Goal: Transaction & Acquisition: Purchase product/service

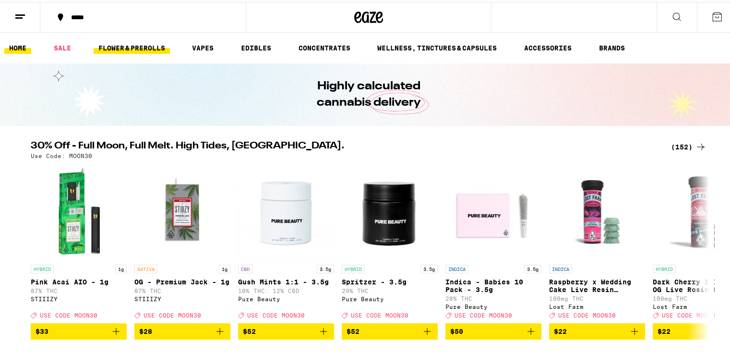
click at [133, 46] on link "FLOWER & PREROLLS" at bounding box center [132, 46] width 76 height 12
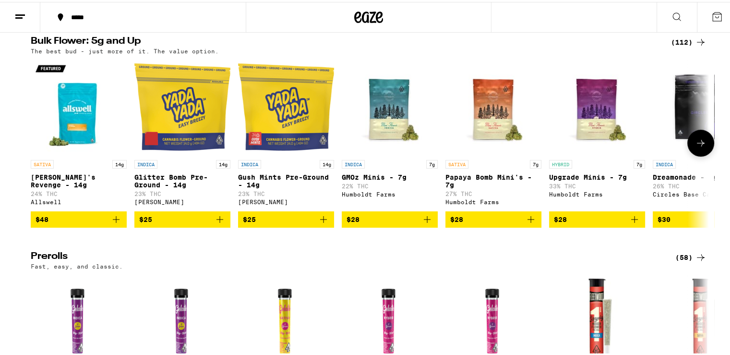
scroll to position [320, 0]
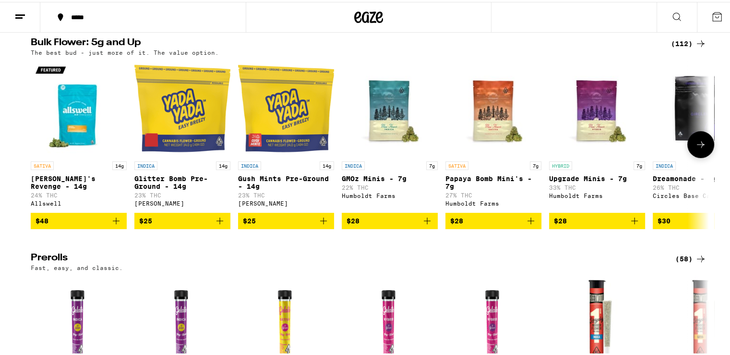
click at [292, 225] on span "$25" at bounding box center [286, 219] width 86 height 12
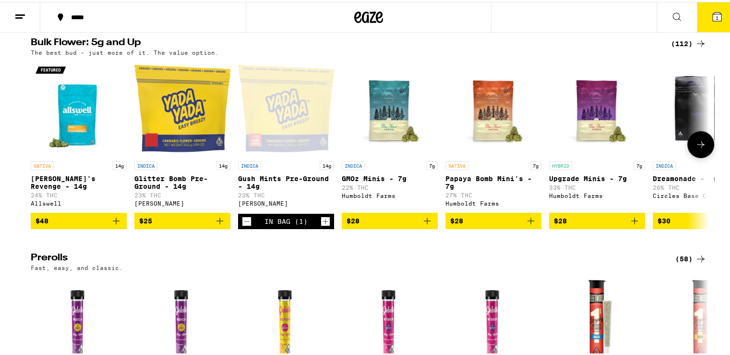
scroll to position [350, 0]
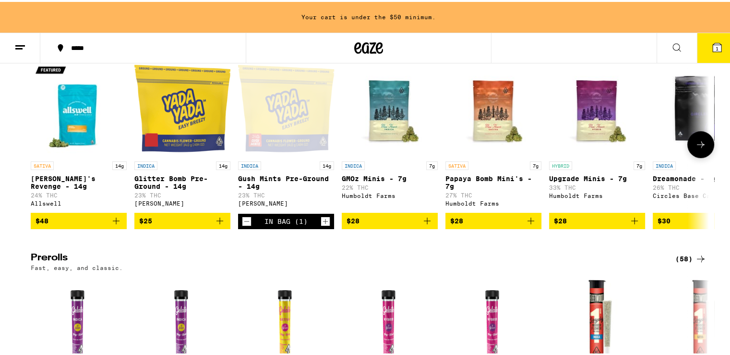
click at [198, 225] on span "$25" at bounding box center [182, 219] width 86 height 12
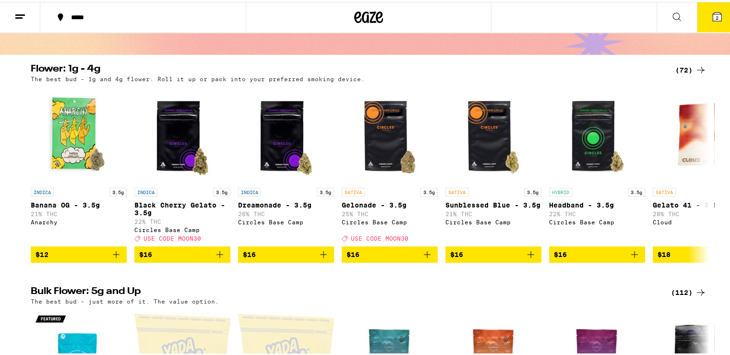
scroll to position [0, 0]
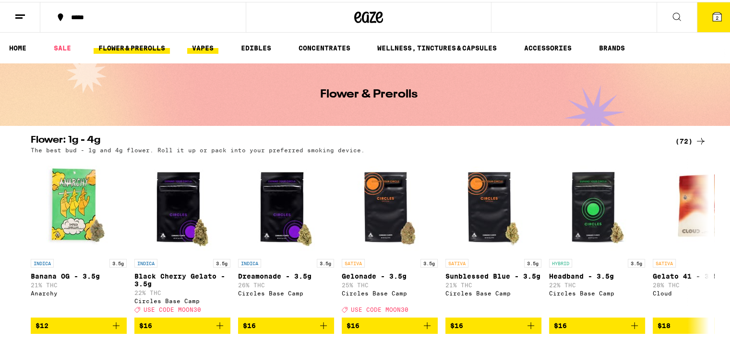
click at [203, 43] on link "VAPES" at bounding box center [202, 46] width 31 height 12
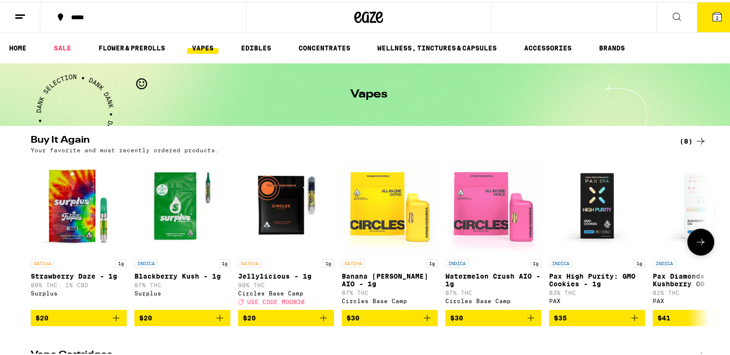
scroll to position [80, 0]
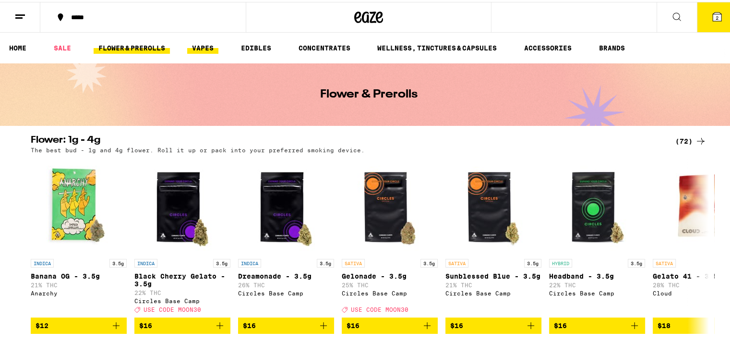
click at [207, 47] on link "VAPES" at bounding box center [202, 46] width 31 height 12
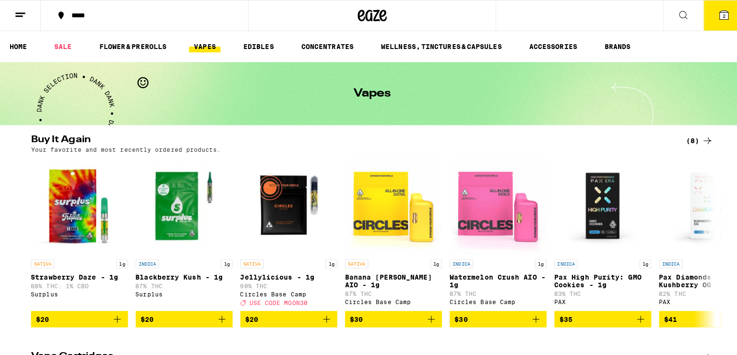
scroll to position [160, 0]
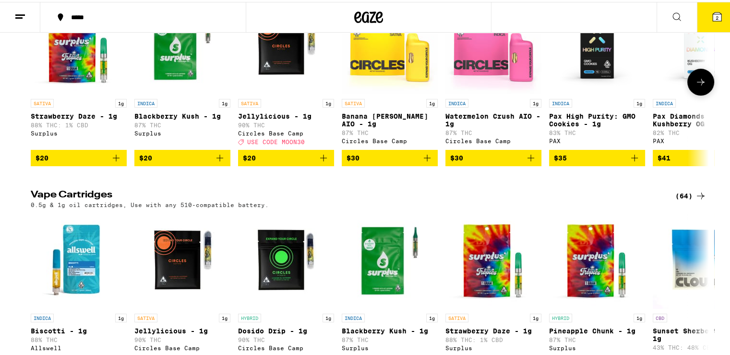
click at [284, 114] on p "Jellylicious - 1g" at bounding box center [286, 114] width 96 height 8
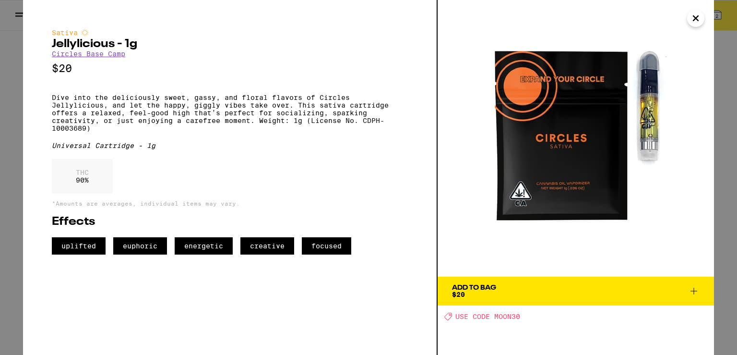
click at [528, 289] on span "Add To Bag $20" at bounding box center [576, 290] width 248 height 13
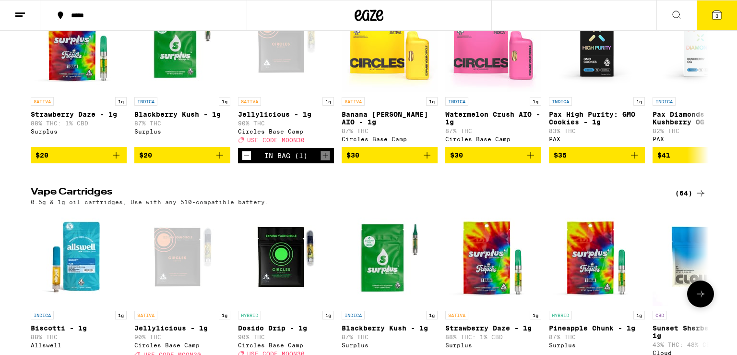
scroll to position [157, 0]
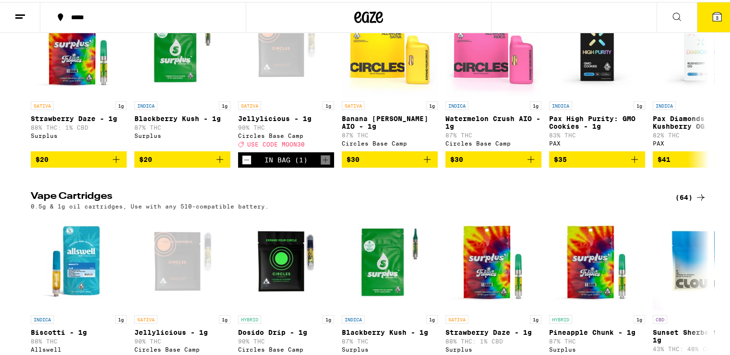
click at [717, 16] on button "3" at bounding box center [717, 15] width 40 height 30
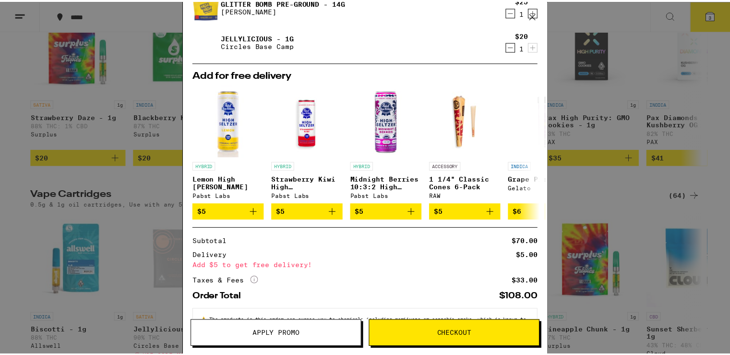
scroll to position [111, 0]
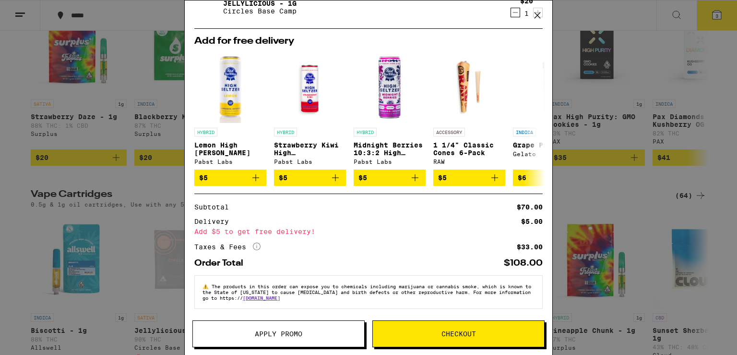
click at [536, 17] on icon at bounding box center [538, 15] width 6 height 6
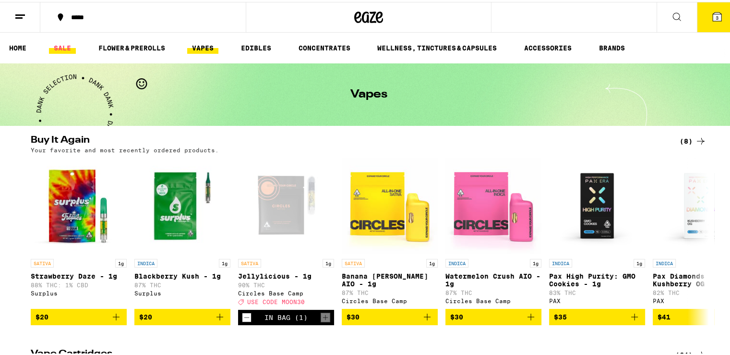
click at [61, 46] on link "SALE" at bounding box center [62, 46] width 27 height 12
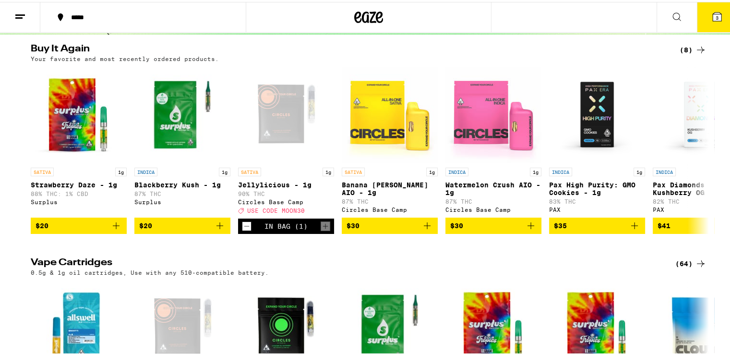
scroll to position [160, 0]
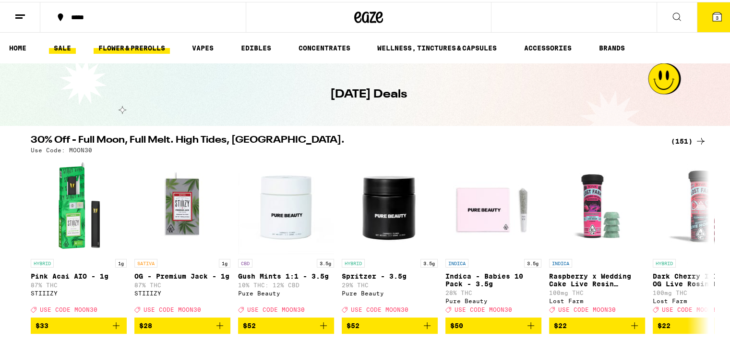
click at [138, 45] on link "FLOWER & PREROLLS" at bounding box center [132, 46] width 76 height 12
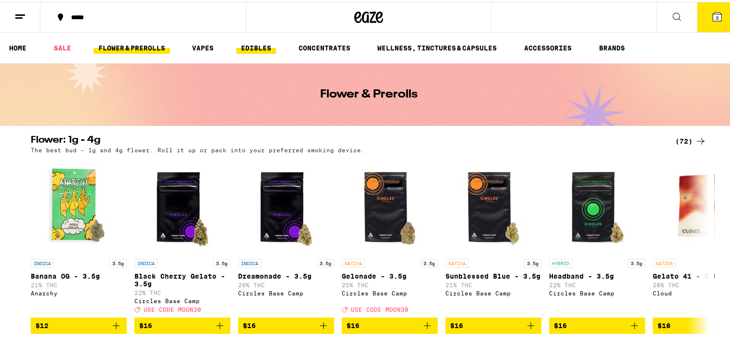
click at [254, 45] on link "EDIBLES" at bounding box center [256, 46] width 40 height 12
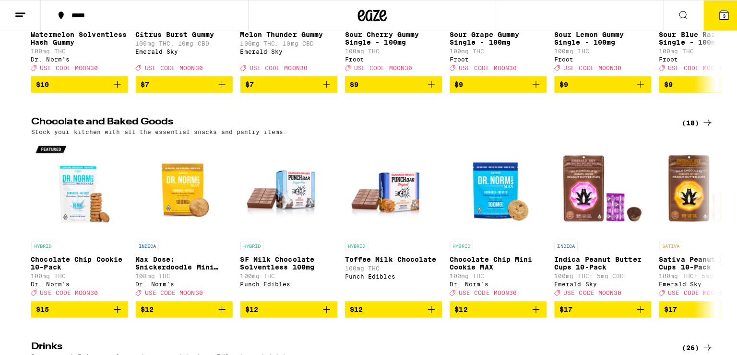
scroll to position [160, 0]
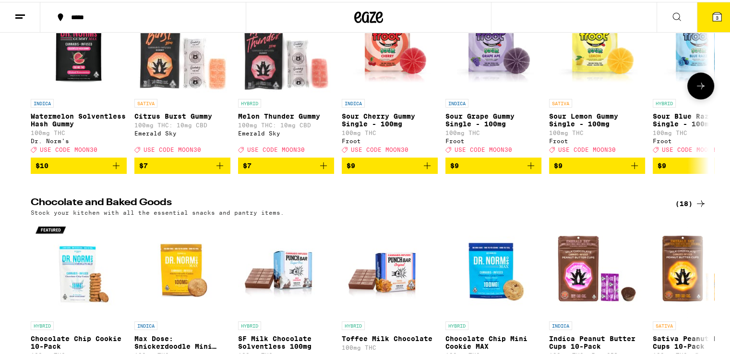
click at [322, 169] on icon "Add to bag" at bounding box center [324, 164] width 12 height 12
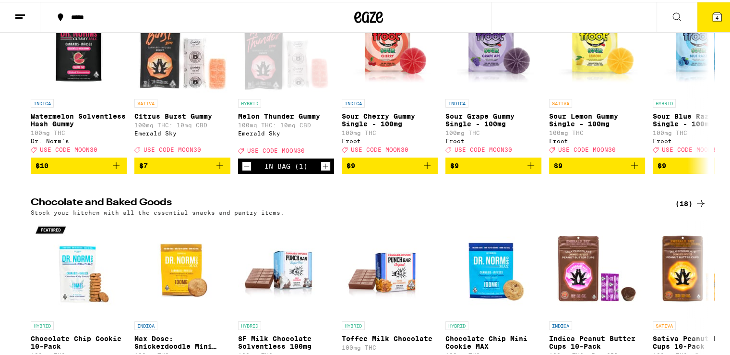
click at [714, 22] on button "4" at bounding box center [717, 15] width 40 height 30
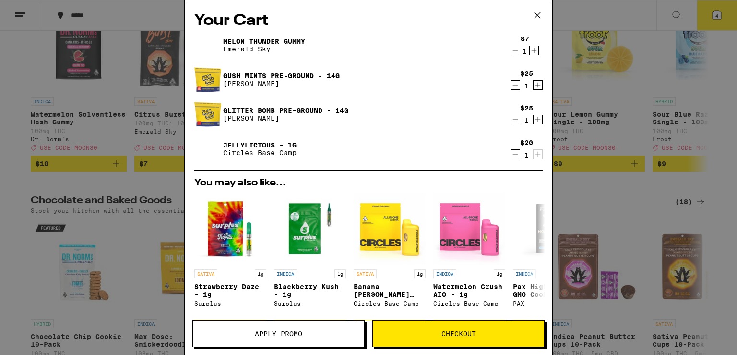
click at [463, 333] on span "Checkout" at bounding box center [458, 333] width 35 height 7
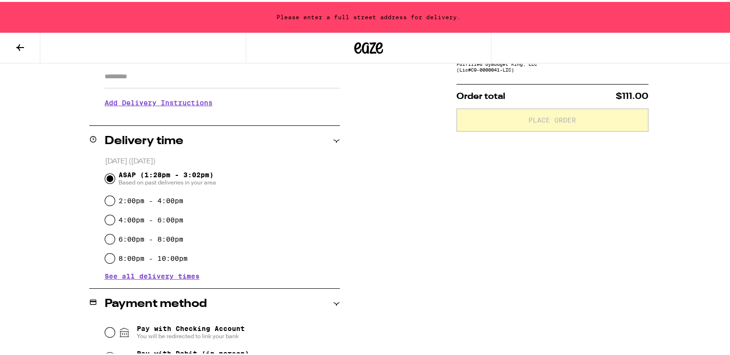
scroll to position [240, 0]
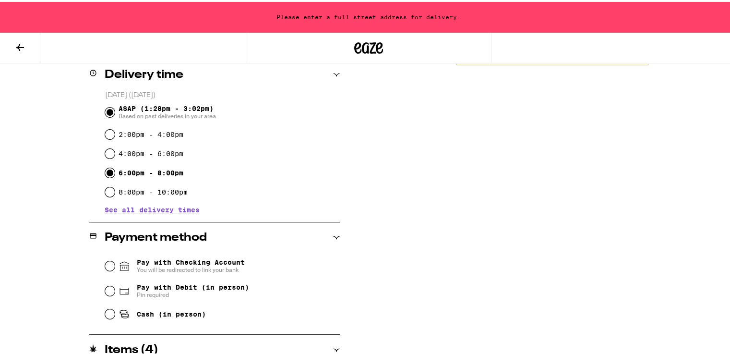
click at [108, 172] on input "6:00pm - 8:00pm" at bounding box center [110, 171] width 10 height 10
radio input "true"
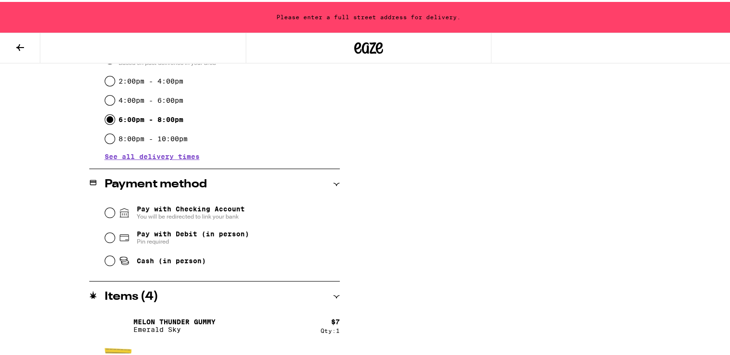
scroll to position [307, 0]
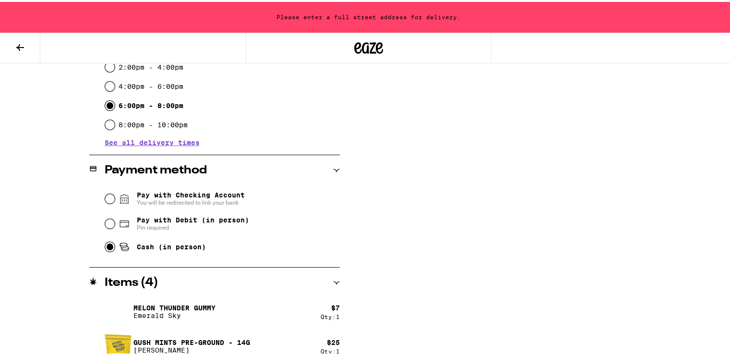
click at [105, 248] on input "Cash (in person)" at bounding box center [110, 245] width 10 height 10
radio input "true"
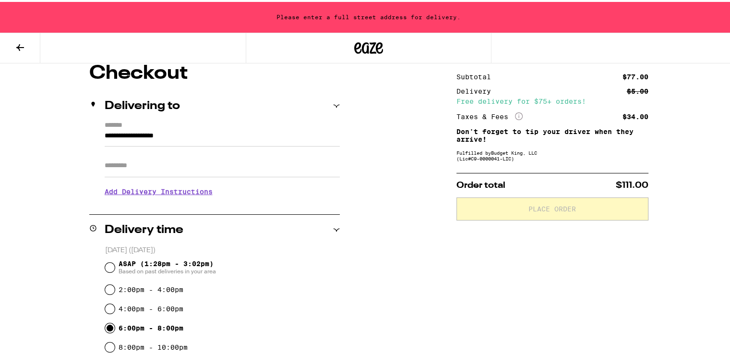
scroll to position [67, 0]
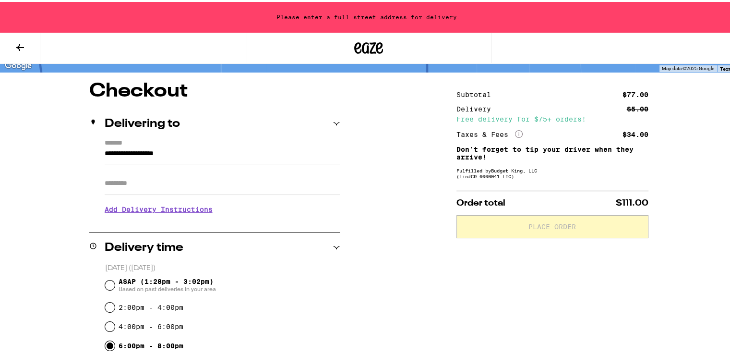
click at [222, 146] on input "**********" at bounding box center [222, 154] width 235 height 16
click at [333, 120] on icon at bounding box center [336, 122] width 7 height 7
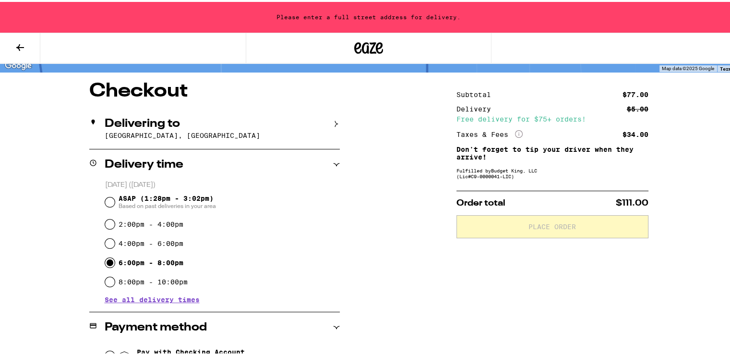
click at [333, 120] on icon at bounding box center [336, 122] width 7 height 7
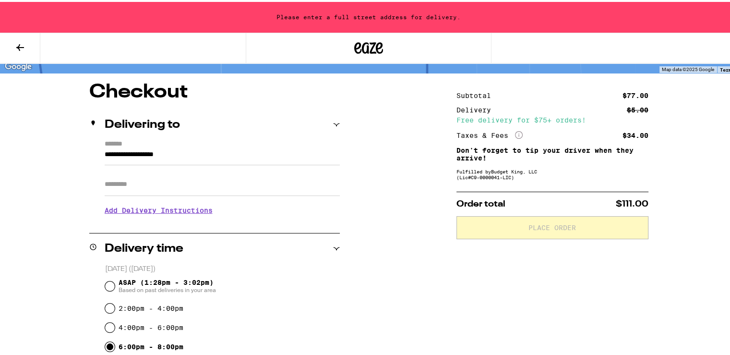
scroll to position [0, 0]
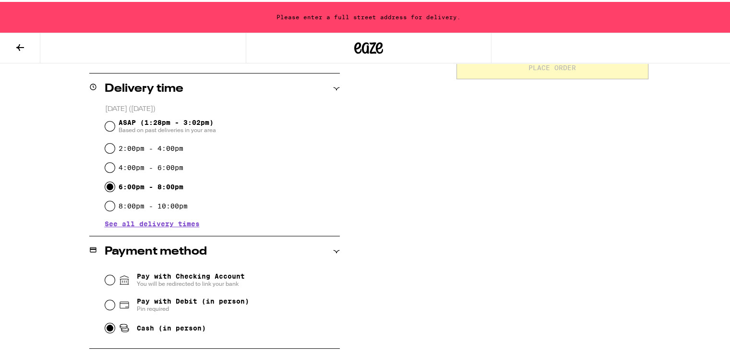
scroll to position [240, 0]
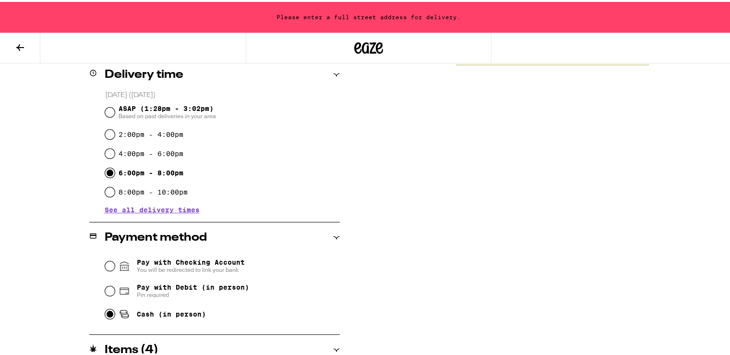
click at [23, 48] on icon at bounding box center [20, 46] width 12 height 12
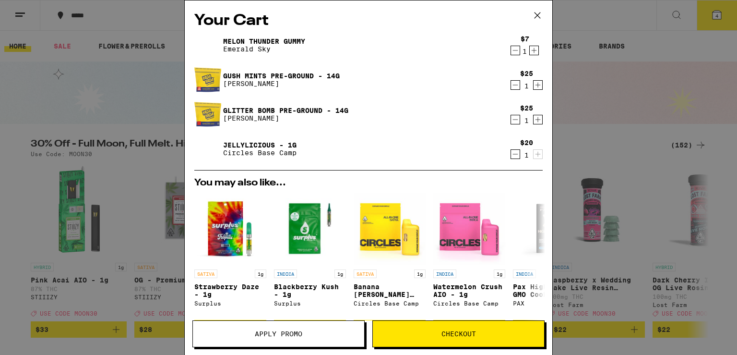
click at [313, 337] on button "Apply Promo" at bounding box center [278, 333] width 172 height 27
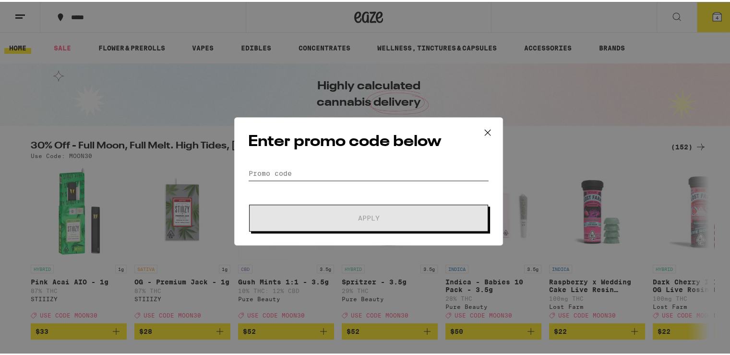
click at [292, 163] on input "Promo Code" at bounding box center [368, 169] width 241 height 14
click at [291, 164] on input "Promo Code" at bounding box center [368, 169] width 241 height 14
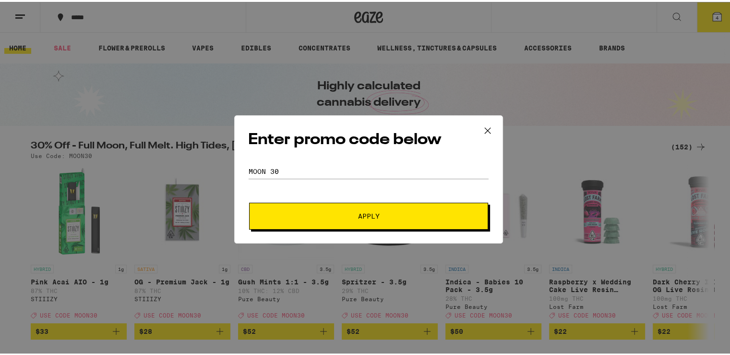
click at [365, 219] on button "Apply" at bounding box center [368, 214] width 239 height 27
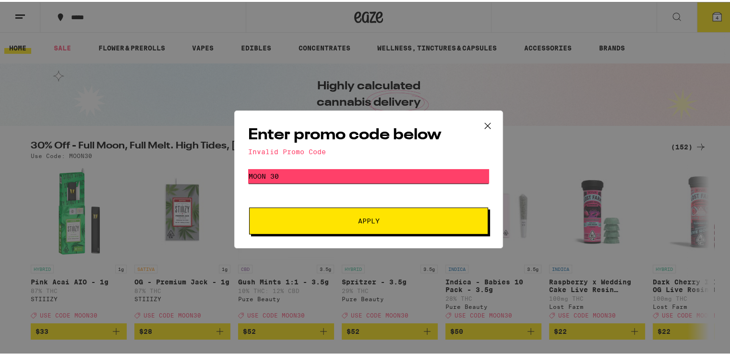
click at [266, 176] on input "MOON 30" at bounding box center [368, 174] width 241 height 14
type input "MOON30"
click at [368, 220] on span "Apply" at bounding box center [369, 218] width 22 height 7
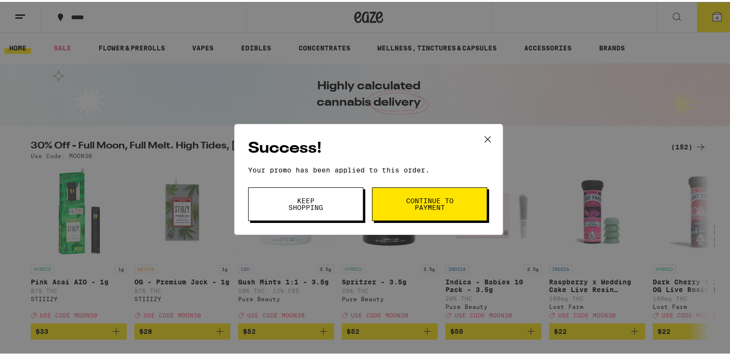
click at [410, 215] on button "Continue to payment" at bounding box center [429, 202] width 115 height 34
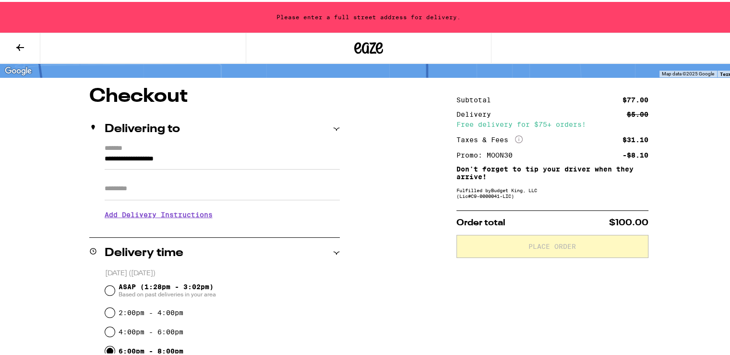
scroll to position [80, 0]
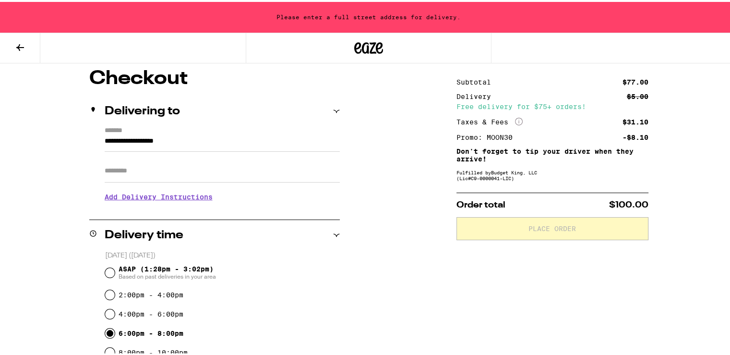
click at [505, 124] on div "Taxes & Fees More Info" at bounding box center [489, 120] width 66 height 9
click at [564, 104] on div "Free delivery for $75+ orders!" at bounding box center [552, 104] width 192 height 7
click at [146, 137] on input "**********" at bounding box center [222, 141] width 235 height 16
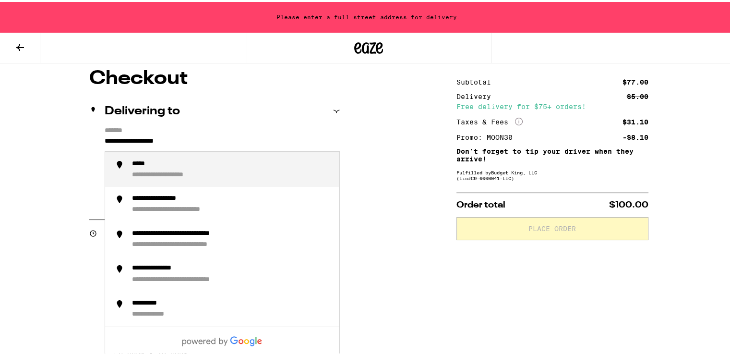
click at [160, 168] on div "**********" at bounding box center [232, 168] width 200 height 20
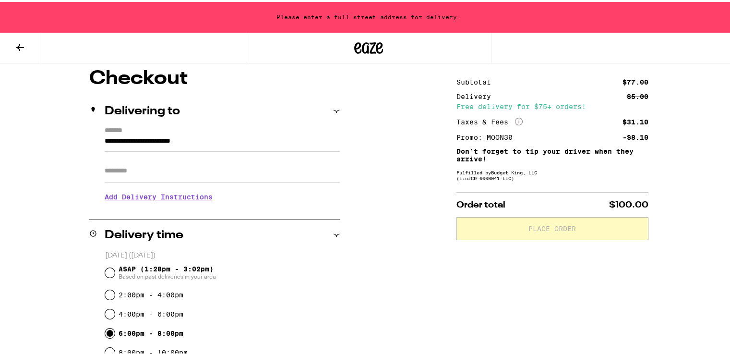
click at [134, 162] on input "Apt/Suite" at bounding box center [222, 168] width 235 height 23
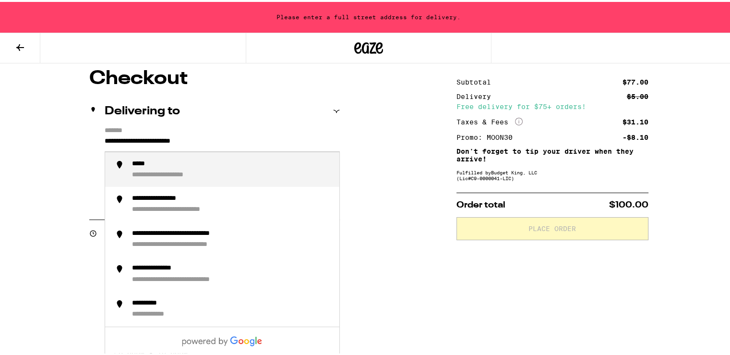
click at [134, 136] on input "**********" at bounding box center [222, 141] width 235 height 16
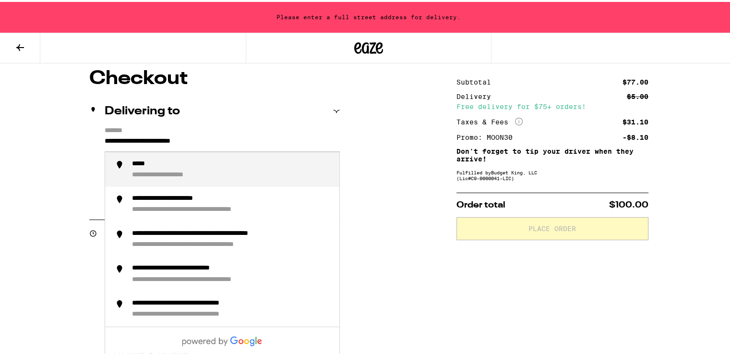
drag, startPoint x: 102, startPoint y: 137, endPoint x: 332, endPoint y: 143, distance: 230.4
click at [332, 143] on input "**********" at bounding box center [222, 141] width 235 height 16
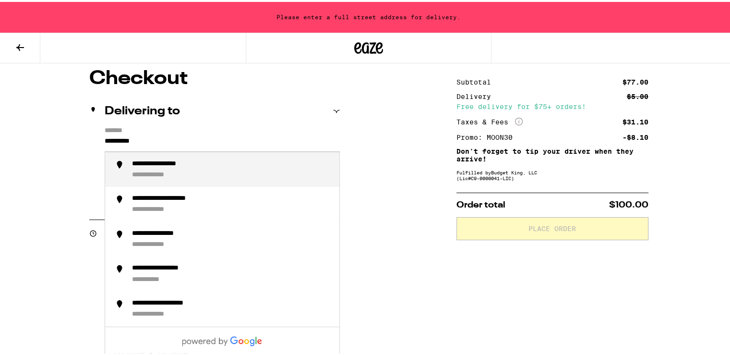
click at [184, 167] on div "**********" at bounding box center [171, 162] width 78 height 9
type input "**********"
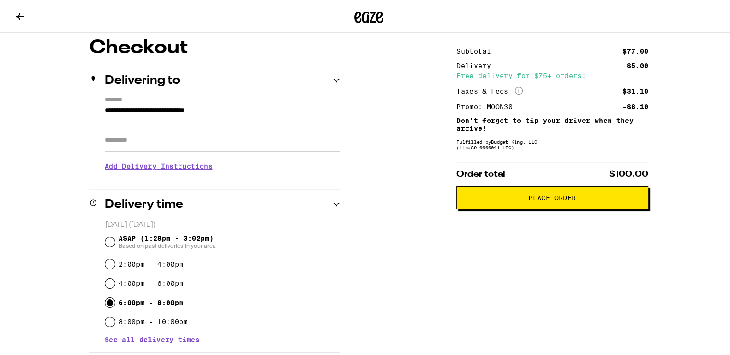
click at [542, 199] on span "Place Order" at bounding box center [552, 195] width 48 height 7
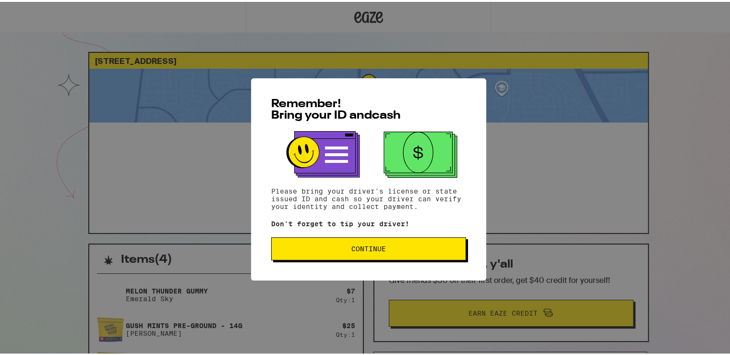
click at [383, 250] on span "Continue" at bounding box center [368, 246] width 179 height 7
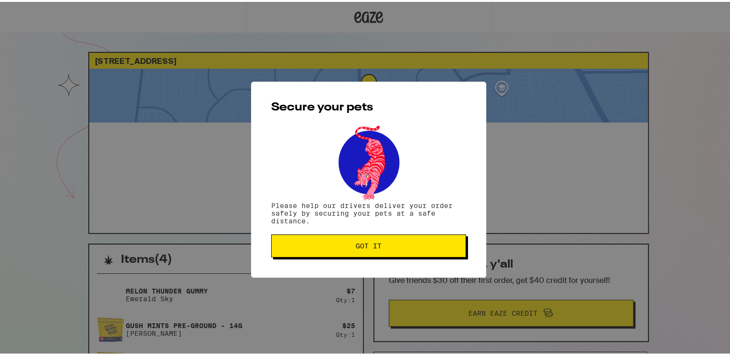
click at [365, 247] on span "Got it" at bounding box center [369, 243] width 26 height 7
